Goal: Task Accomplishment & Management: Manage account settings

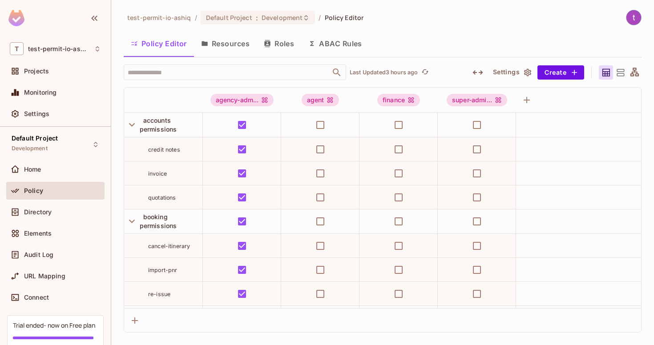
click at [70, 178] on div "Home" at bounding box center [55, 171] width 98 height 21
click at [59, 167] on div "Home" at bounding box center [62, 169] width 77 height 7
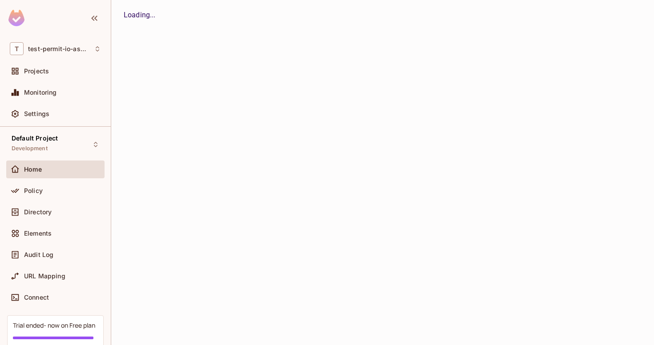
click at [60, 178] on div "Home" at bounding box center [55, 171] width 98 height 21
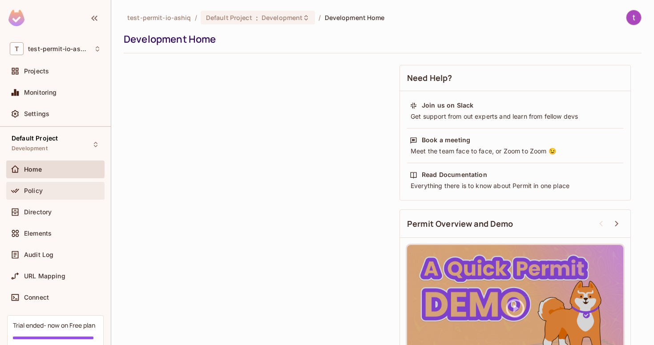
click at [61, 187] on div "Policy" at bounding box center [62, 190] width 77 height 7
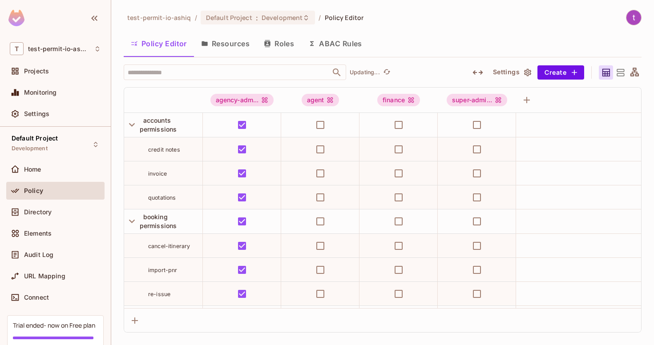
click at [57, 221] on div "Directory" at bounding box center [55, 213] width 98 height 21
click at [57, 236] on div "Elements" at bounding box center [62, 233] width 77 height 7
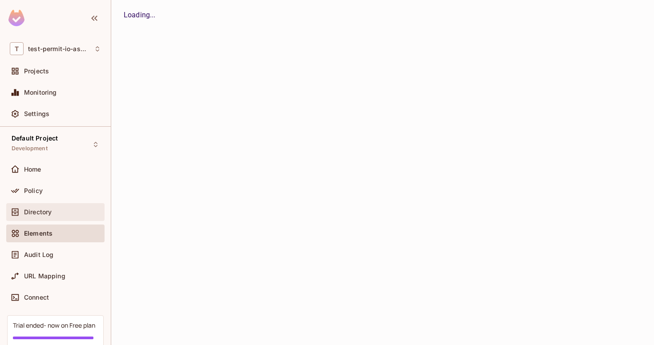
click at [47, 210] on span "Directory" at bounding box center [38, 212] width 28 height 7
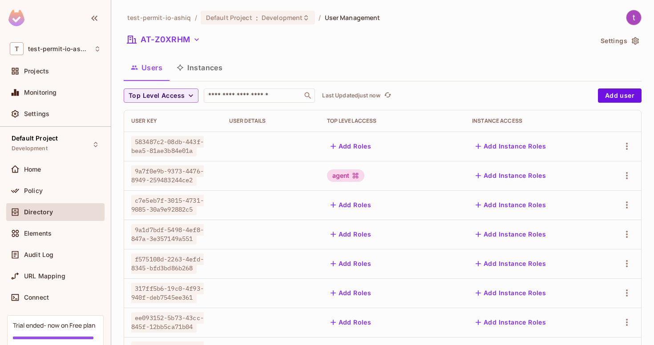
scroll to position [247, 0]
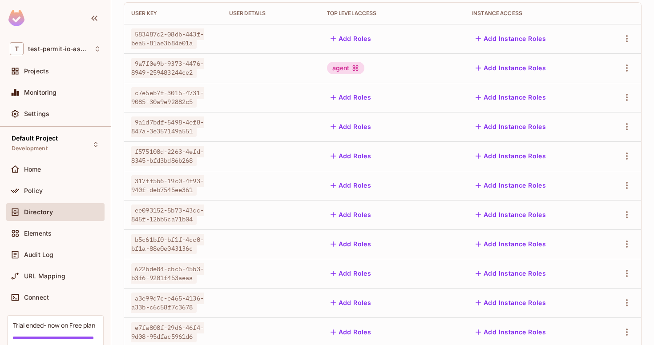
scroll to position [247, 0]
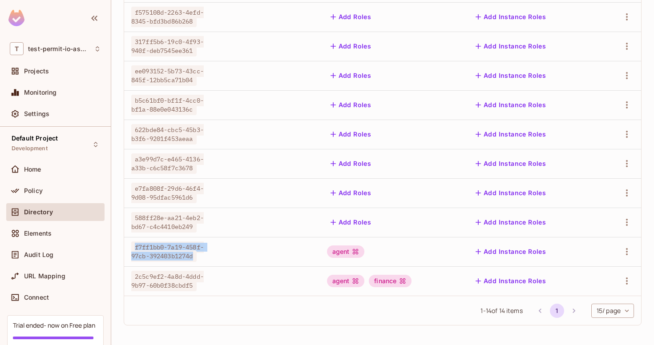
drag, startPoint x: 196, startPoint y: 254, endPoint x: 134, endPoint y: 250, distance: 62.5
click at [133, 250] on span "f7ff1bb0-7a19-458f-97cb-392403b1274d" at bounding box center [167, 252] width 73 height 20
copy span "f7ff1bb0-7a19-458f-97cb-392403b1274d"
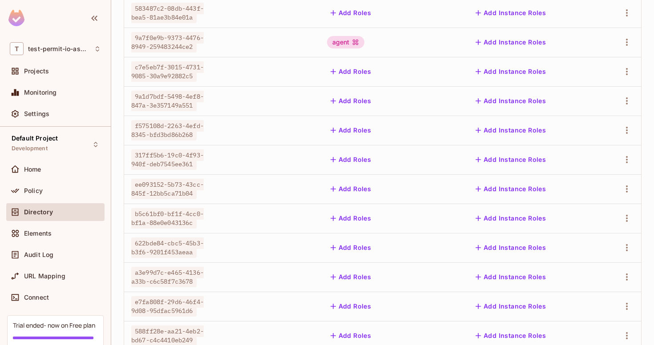
scroll to position [0, 0]
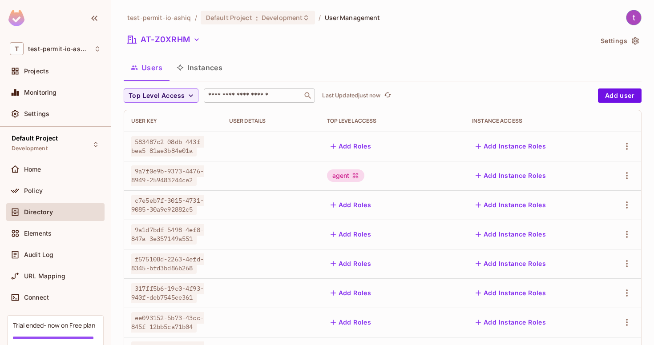
click at [234, 97] on input "text" at bounding box center [252, 95] width 93 height 9
paste input "**********"
type input "**********"
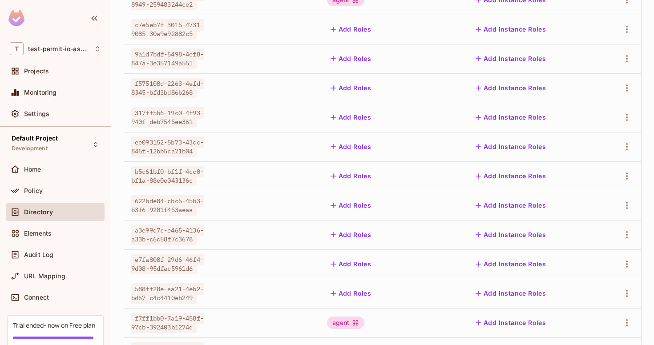
scroll to position [247, 0]
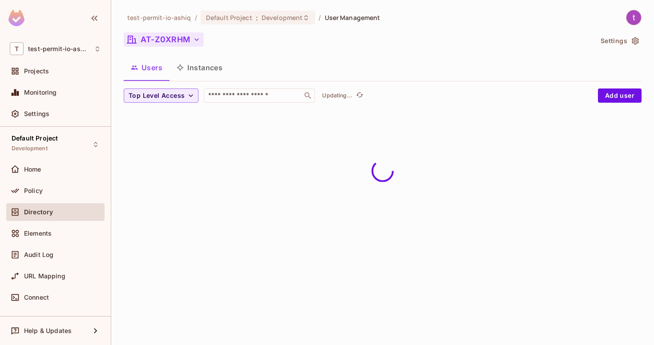
click at [192, 41] on icon "button" at bounding box center [196, 39] width 9 height 9
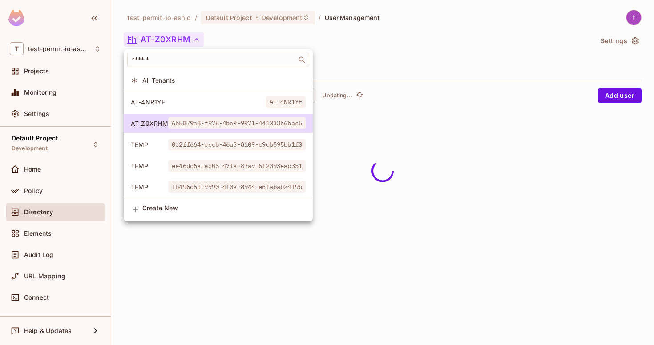
click at [181, 85] on li "All Tenants" at bounding box center [218, 80] width 189 height 19
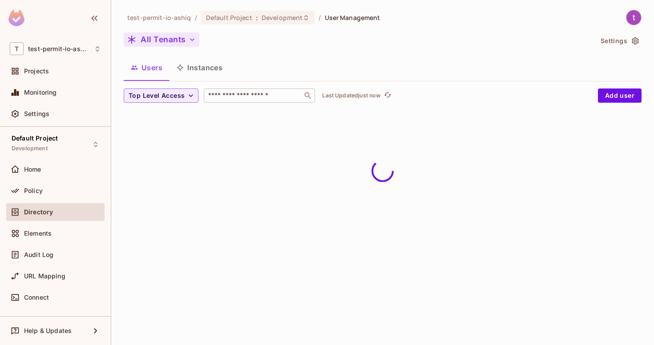
click at [230, 99] on input "text" at bounding box center [252, 95] width 93 height 9
paste input "**********"
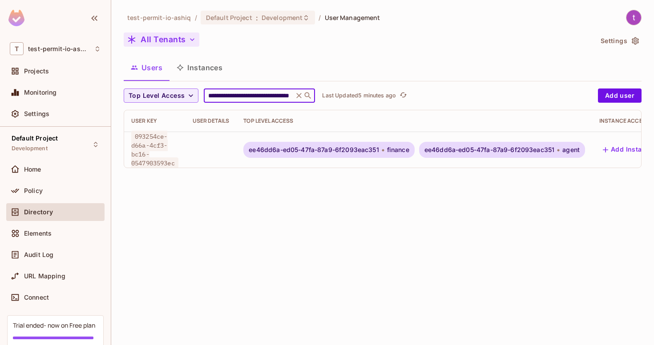
paste input "text"
click at [248, 100] on input "**********" at bounding box center [248, 95] width 85 height 9
paste input "text"
paste input "**"
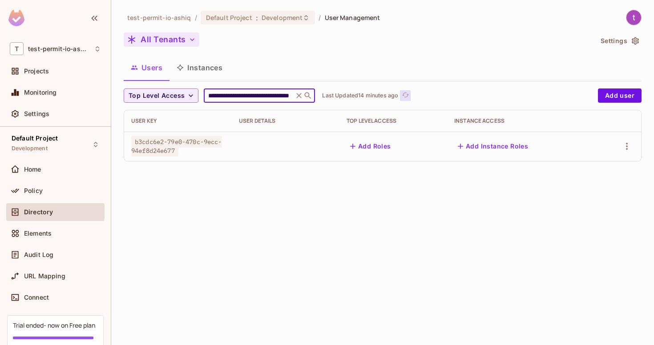
click at [405, 95] on icon "refresh" at bounding box center [405, 95] width 7 height 5
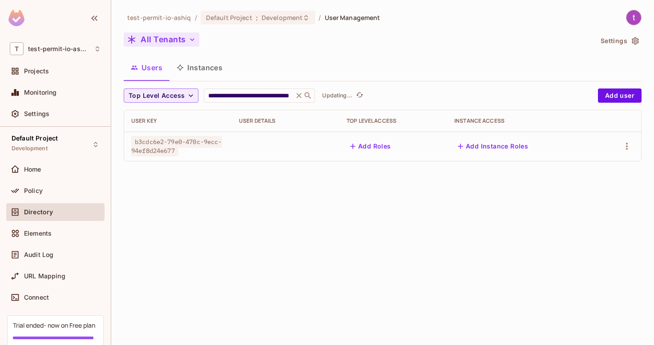
click at [374, 141] on button "Add Roles" at bounding box center [371, 146] width 48 height 14
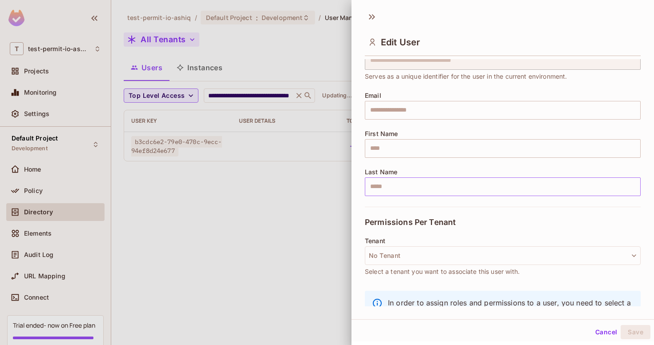
scroll to position [60, 0]
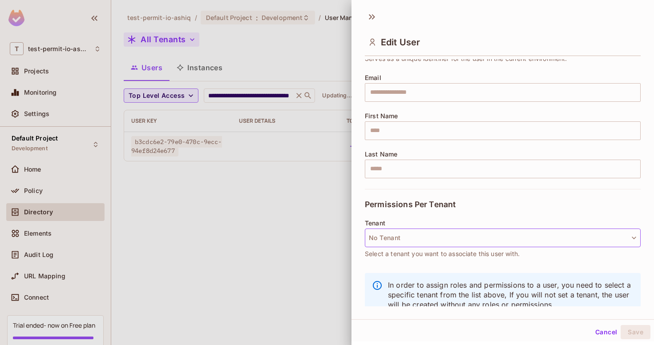
click at [427, 232] on button "No Tenant" at bounding box center [503, 238] width 276 height 19
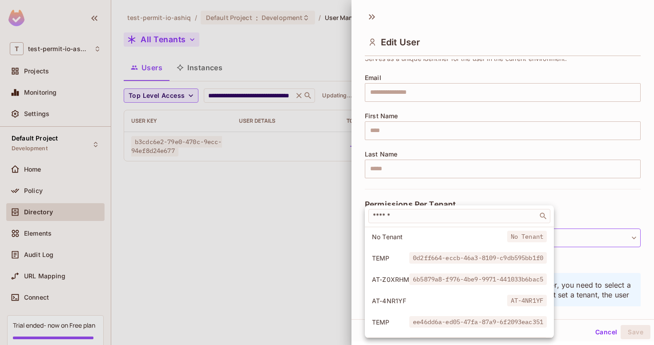
click at [452, 201] on div at bounding box center [327, 172] width 654 height 345
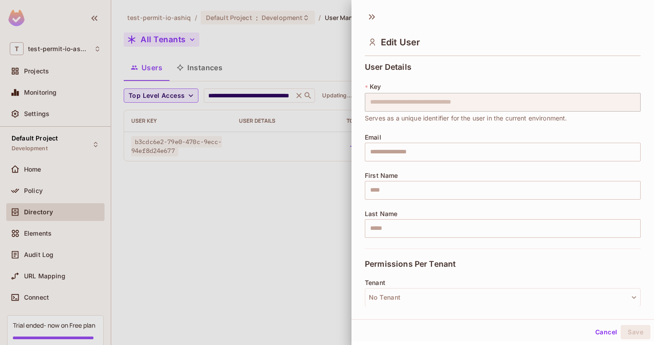
scroll to position [75, 0]
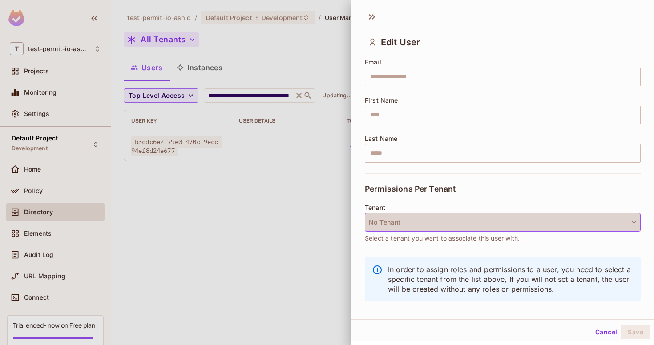
click at [446, 224] on button "No Tenant" at bounding box center [503, 222] width 276 height 19
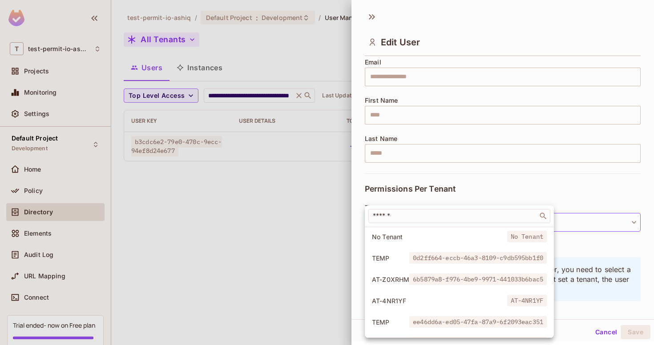
click at [441, 294] on li "AT-4NR1YF AT-4NR1YF" at bounding box center [459, 300] width 189 height 19
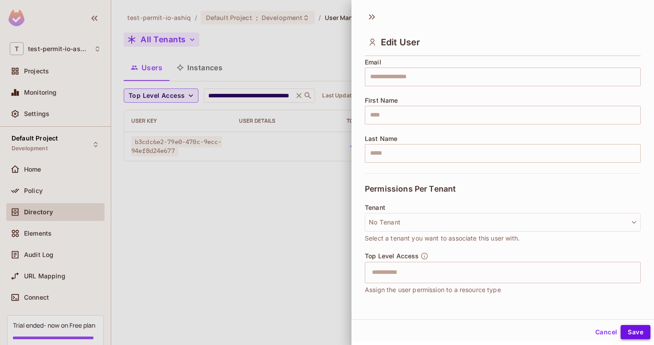
click at [638, 329] on button "Save" at bounding box center [636, 332] width 30 height 14
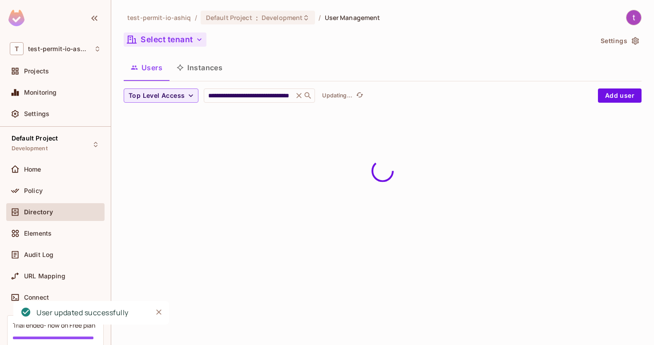
click at [270, 214] on div "**********" at bounding box center [382, 172] width 543 height 345
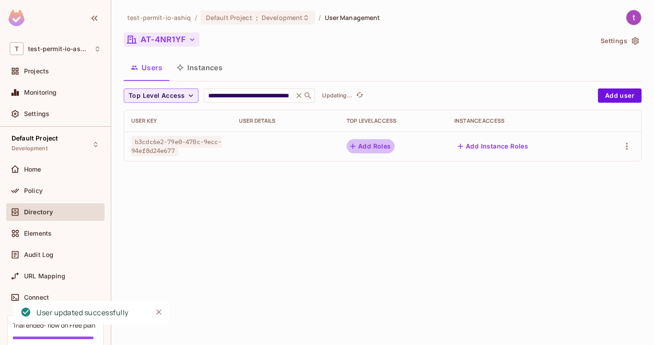
click at [367, 151] on button "Add Roles" at bounding box center [371, 146] width 48 height 14
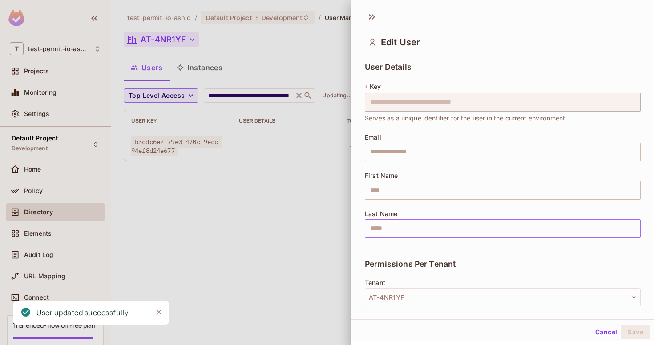
scroll to position [136, 0]
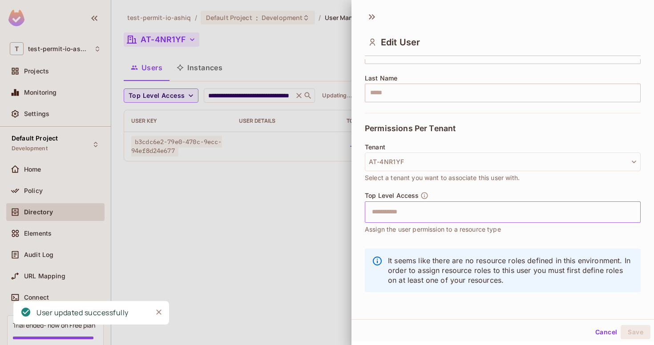
click at [430, 207] on input "text" at bounding box center [495, 212] width 257 height 18
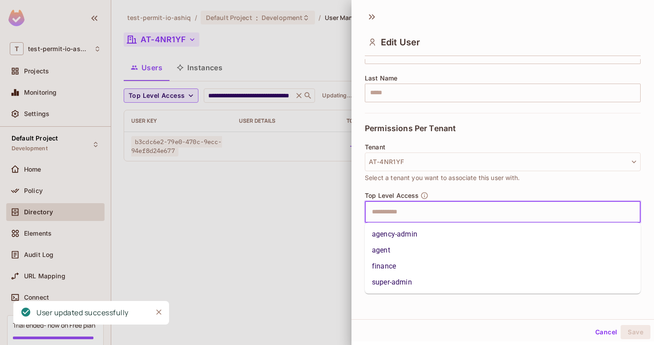
click at [415, 243] on li "agent" at bounding box center [503, 250] width 276 height 16
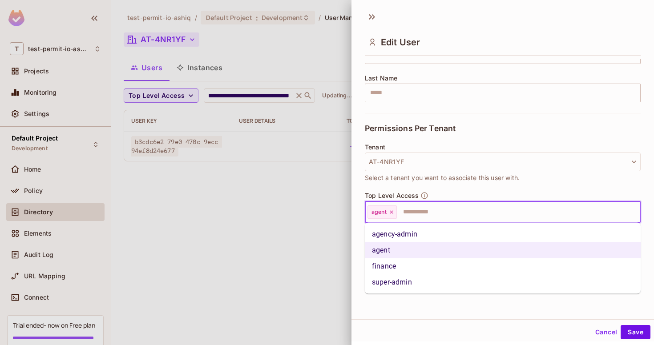
click at [431, 210] on input "text" at bounding box center [511, 212] width 226 height 18
click at [422, 267] on li "finance" at bounding box center [503, 266] width 276 height 16
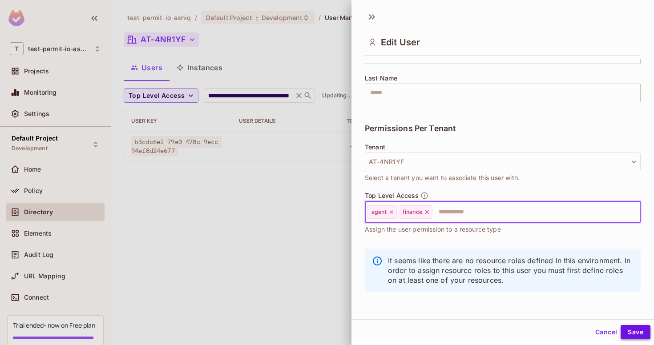
click at [642, 337] on button "Save" at bounding box center [636, 332] width 30 height 14
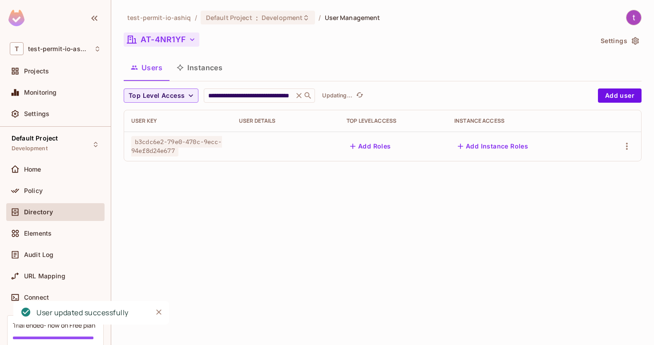
click at [341, 96] on p "Updating..." at bounding box center [337, 95] width 30 height 7
click at [275, 96] on input "**********" at bounding box center [248, 95] width 85 height 9
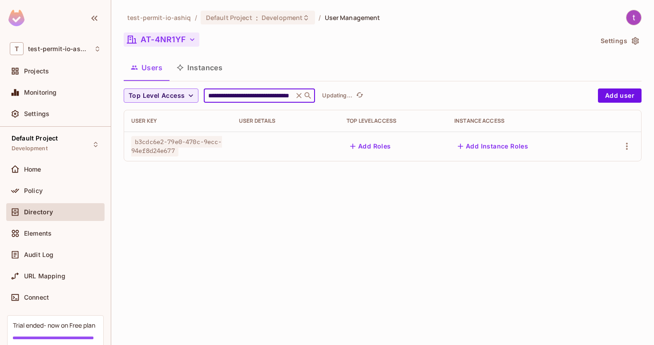
paste input "text"
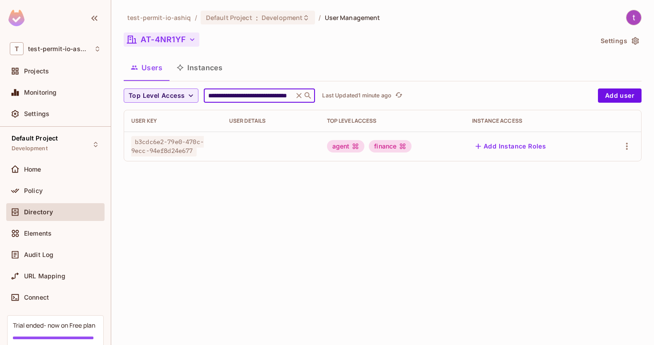
scroll to position [0, 0]
click at [171, 37] on button "AT-4NR1YF" at bounding box center [162, 39] width 76 height 14
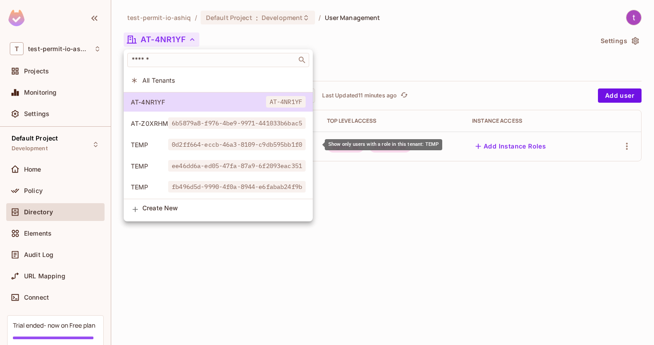
click at [244, 145] on span "0d2ff664-eccb-46a3-8109-c9db595bb1f0" at bounding box center [236, 145] width 137 height 12
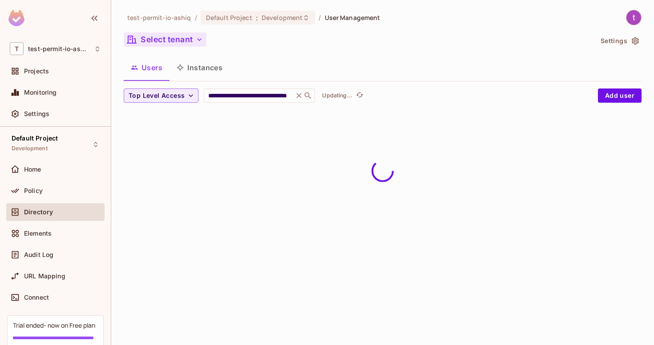
click at [176, 42] on button "Select tenant" at bounding box center [165, 39] width 83 height 14
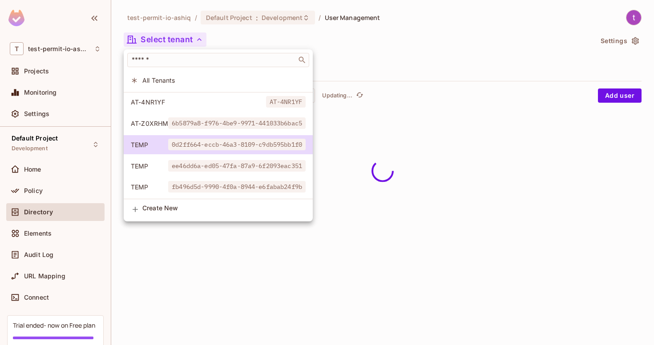
click at [187, 77] on span "All Tenants" at bounding box center [223, 80] width 163 height 8
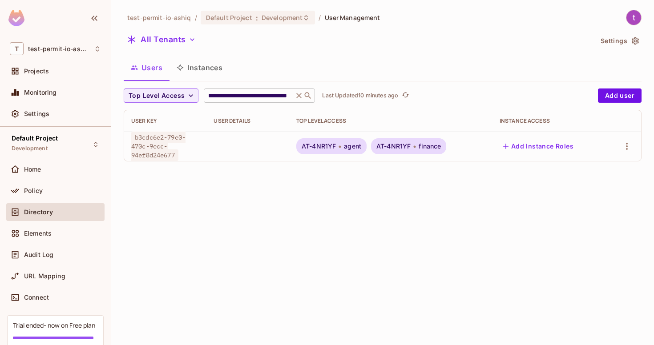
click at [275, 97] on input "**********" at bounding box center [248, 95] width 85 height 9
paste input "*"
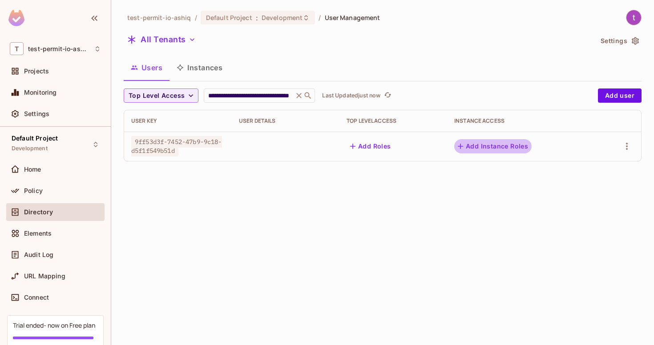
click at [492, 148] on button "Add Instance Roles" at bounding box center [492, 146] width 77 height 14
click at [367, 148] on button "Add Roles" at bounding box center [371, 146] width 48 height 14
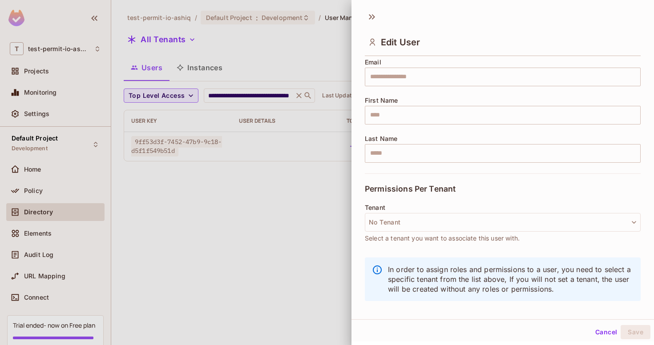
scroll to position [1, 0]
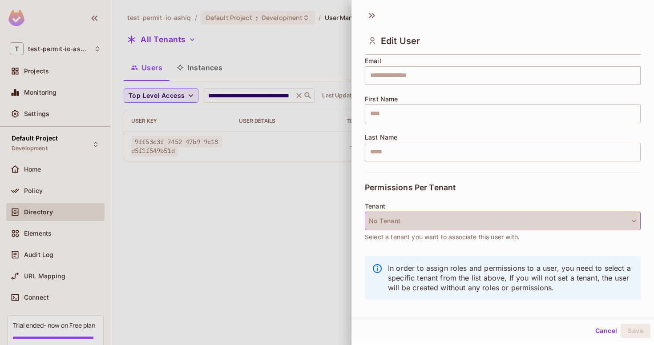
click at [464, 218] on button "No Tenant" at bounding box center [503, 221] width 276 height 19
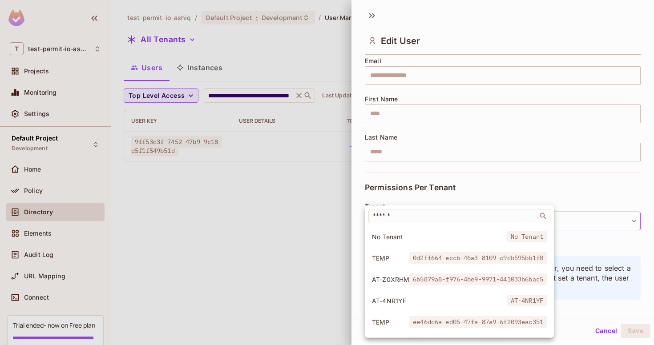
click at [267, 204] on div at bounding box center [327, 172] width 654 height 345
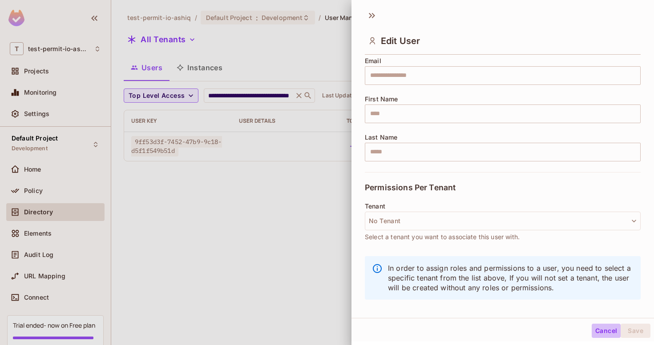
click at [604, 336] on button "Cancel" at bounding box center [606, 331] width 29 height 14
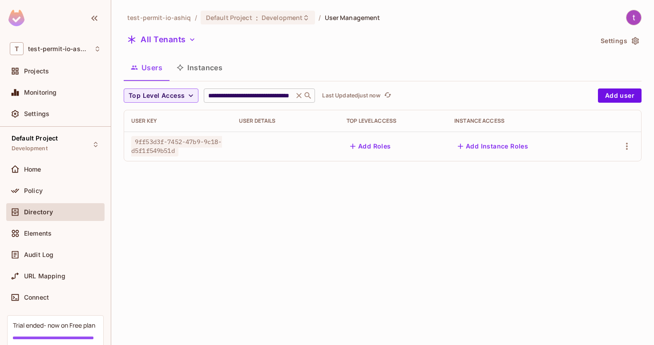
click at [250, 93] on input "**********" at bounding box center [248, 95] width 85 height 9
paste input "text"
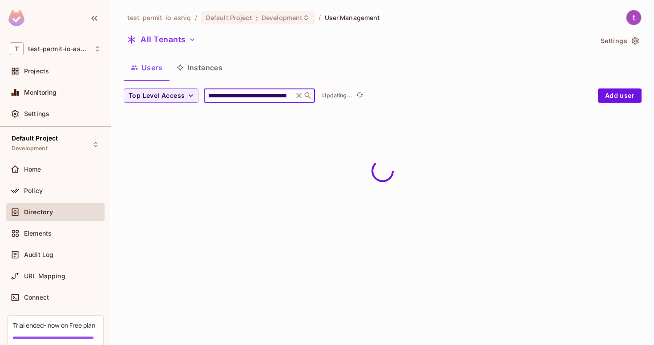
scroll to position [0, 45]
type input "**********"
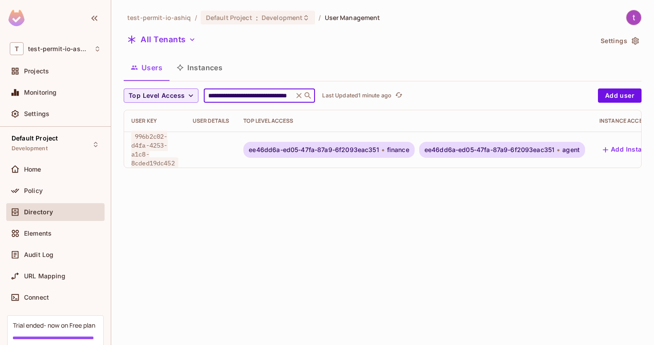
scroll to position [0, 0]
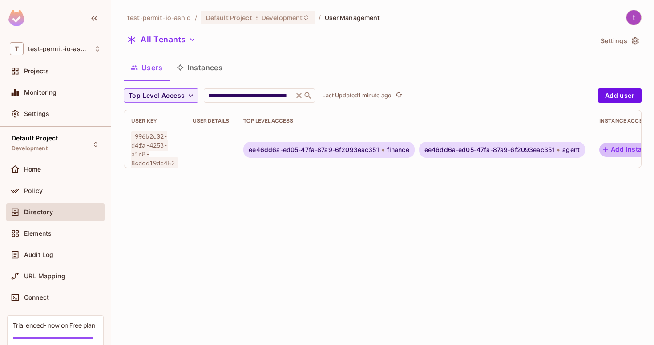
drag, startPoint x: 621, startPoint y: 150, endPoint x: 520, endPoint y: 163, distance: 102.7
click at [608, 155] on button "Add Instance Roles" at bounding box center [637, 150] width 77 height 14
click at [516, 154] on div "ee46dd6a-ed05-47fa-87a9-6f2093eac351 agent" at bounding box center [502, 150] width 166 height 16
click at [516, 148] on span "ee46dd6a-ed05-47fa-87a9-6f2093eac351" at bounding box center [489, 149] width 130 height 7
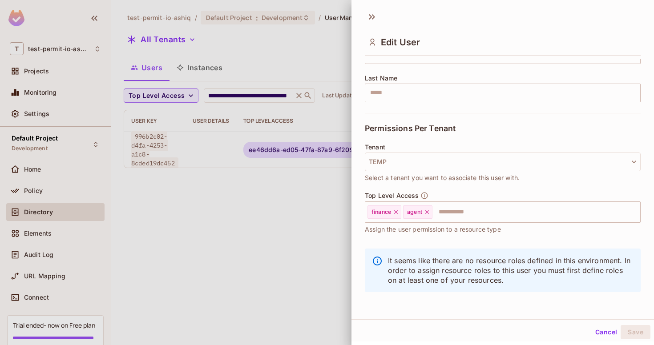
scroll to position [1, 0]
click at [512, 153] on button "TEMP" at bounding box center [503, 160] width 276 height 19
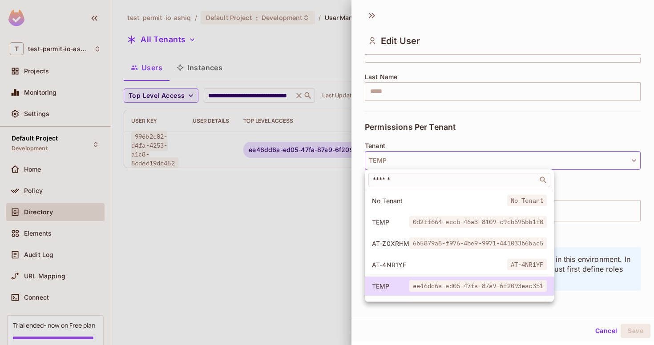
drag, startPoint x: 401, startPoint y: 145, endPoint x: 369, endPoint y: 145, distance: 32.0
click at [369, 145] on div at bounding box center [327, 172] width 654 height 345
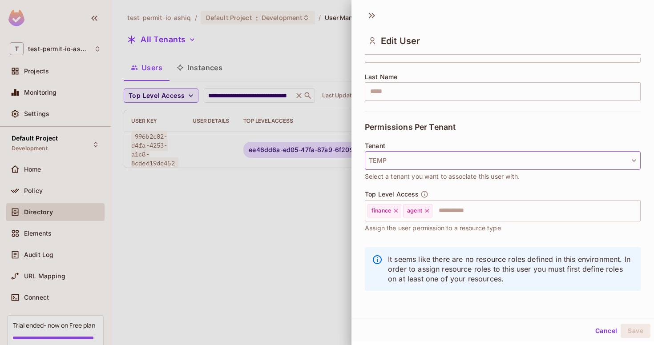
click at [451, 157] on button "TEMP" at bounding box center [503, 160] width 276 height 19
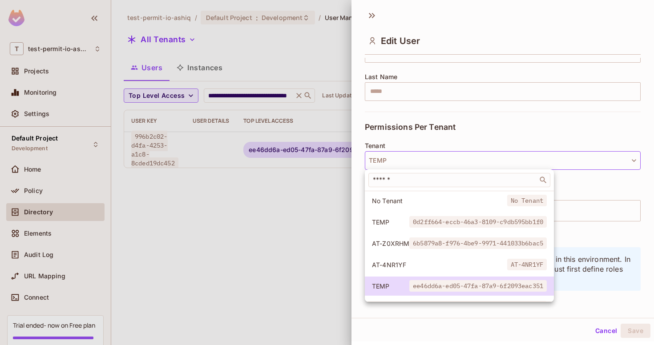
click at [270, 101] on div at bounding box center [327, 172] width 654 height 345
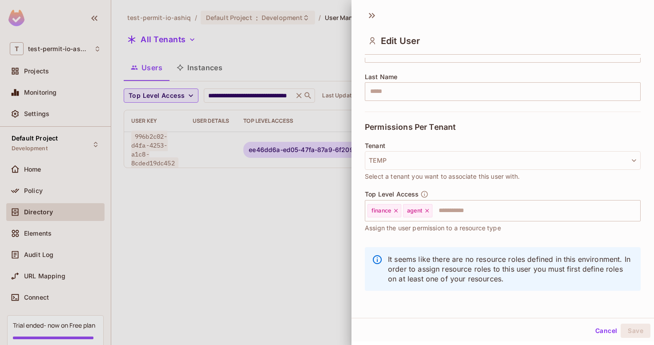
click at [250, 91] on div at bounding box center [327, 172] width 654 height 345
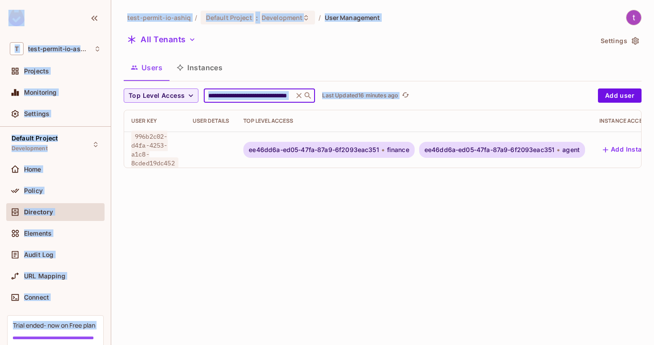
click at [268, 97] on input "**********" at bounding box center [248, 95] width 85 height 9
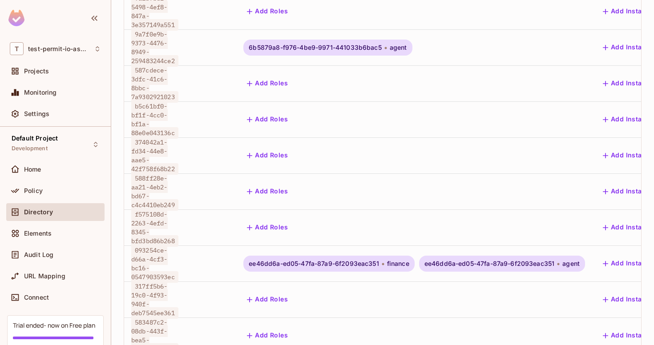
scroll to position [0, 0]
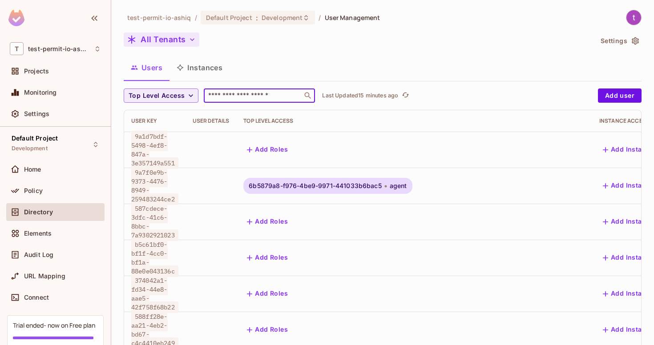
click at [167, 41] on button "All Tenants" at bounding box center [162, 39] width 76 height 14
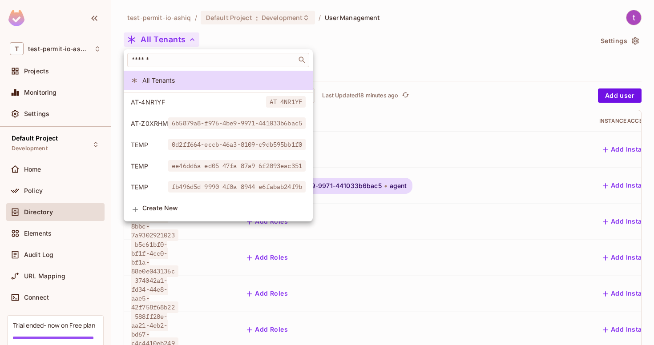
click at [380, 71] on div at bounding box center [327, 172] width 654 height 345
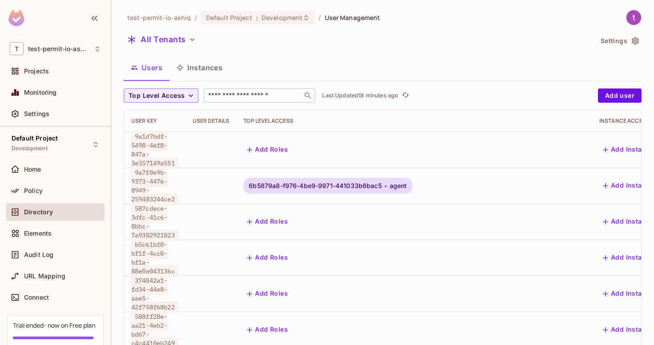
click at [252, 93] on input "text" at bounding box center [252, 95] width 93 height 9
paste input "**********"
type input "**********"
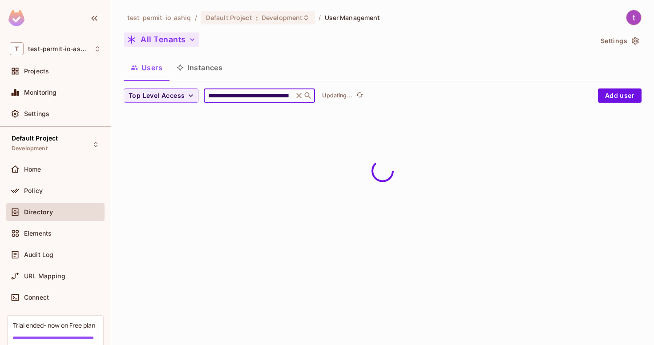
click at [185, 44] on button "All Tenants" at bounding box center [162, 39] width 76 height 14
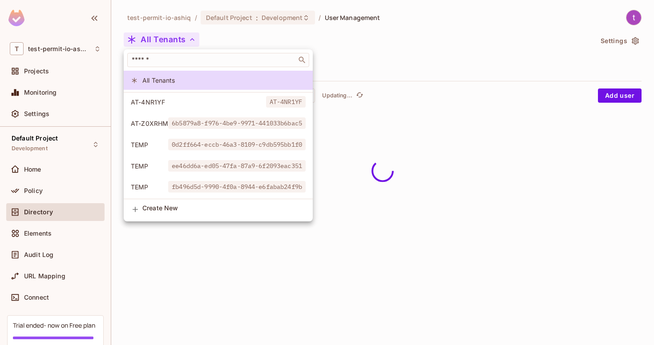
click at [352, 176] on div at bounding box center [327, 172] width 654 height 345
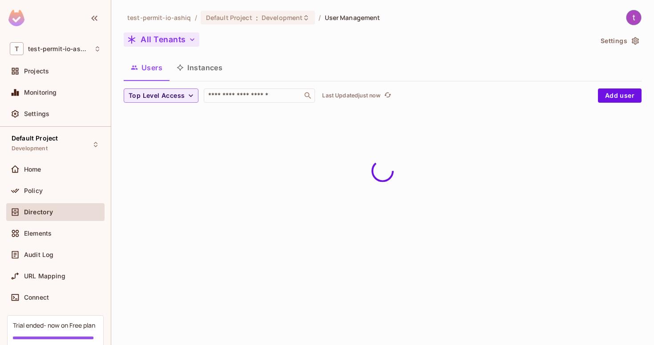
click at [181, 38] on button "All Tenants" at bounding box center [162, 39] width 76 height 14
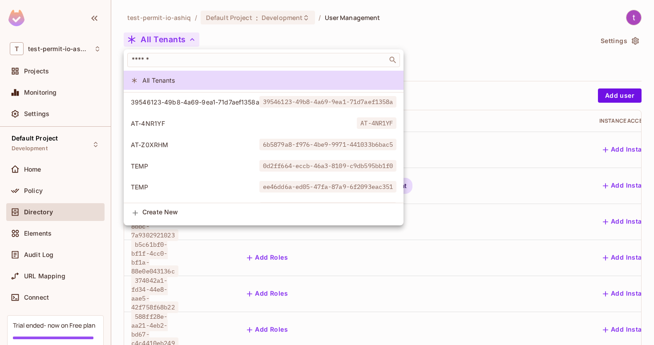
click at [558, 44] on div at bounding box center [327, 172] width 654 height 345
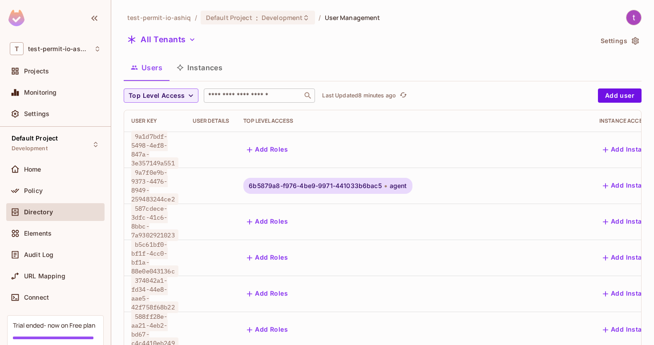
click at [232, 91] on input "text" at bounding box center [252, 95] width 93 height 9
paste input "**********"
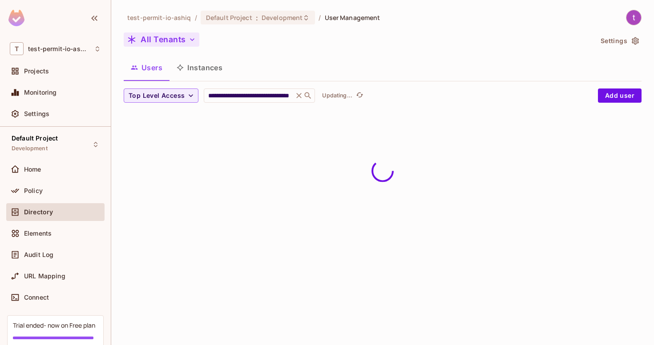
click at [155, 46] on button "All Tenants" at bounding box center [162, 39] width 76 height 14
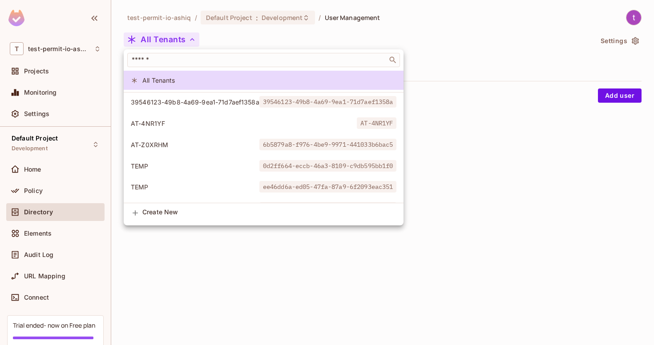
click at [529, 176] on div at bounding box center [327, 172] width 654 height 345
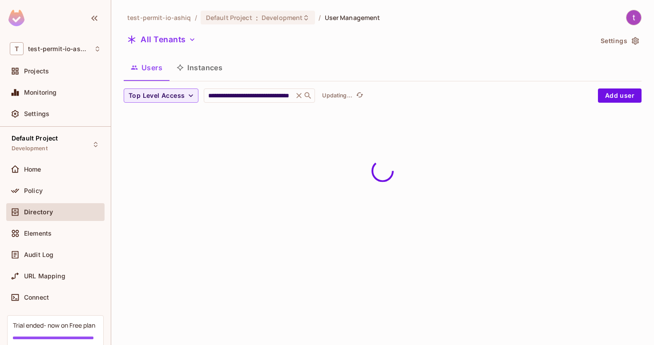
click at [179, 47] on div "All Tenants" at bounding box center [358, 40] width 469 height 17
click at [170, 42] on button "All Tenants" at bounding box center [162, 39] width 76 height 14
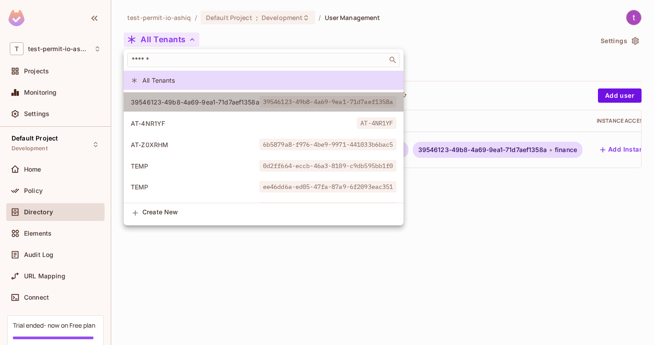
click at [212, 105] on span "39546123-49b8-4a69-9ea1-71d7aef1358a" at bounding box center [195, 102] width 129 height 8
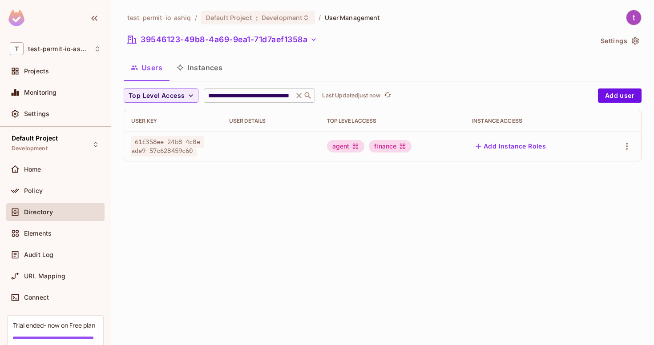
click at [279, 99] on input "**********" at bounding box center [248, 95] width 85 height 9
paste input "text"
type input "**********"
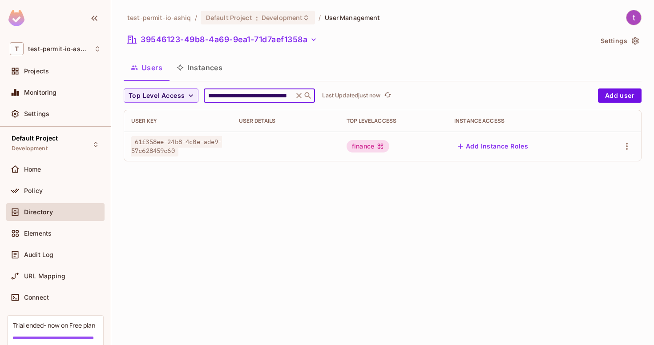
scroll to position [0, 0]
